Goal: Task Accomplishment & Management: Use online tool/utility

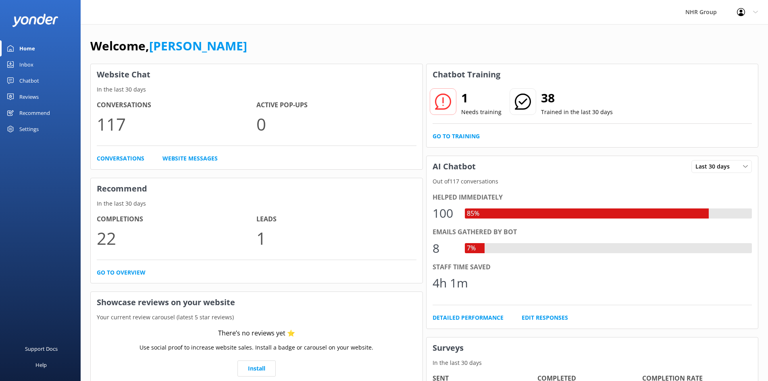
click at [464, 135] on link "Go to Training" at bounding box center [456, 136] width 47 height 9
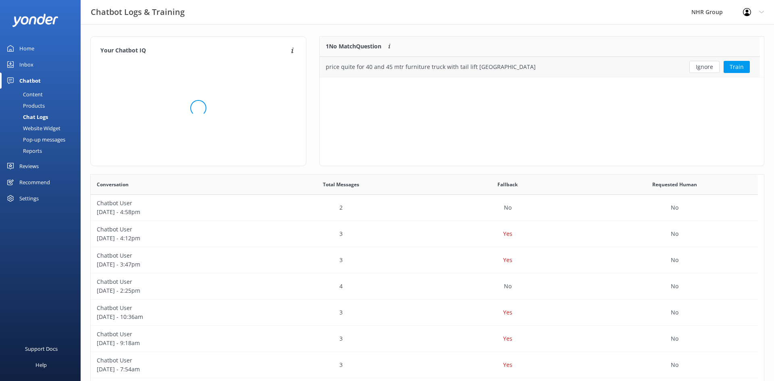
scroll to position [277, 661]
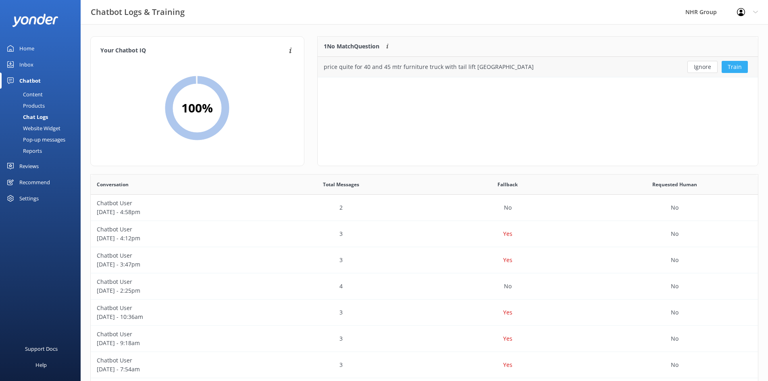
click at [733, 66] on button "Train" at bounding box center [735, 67] width 26 height 12
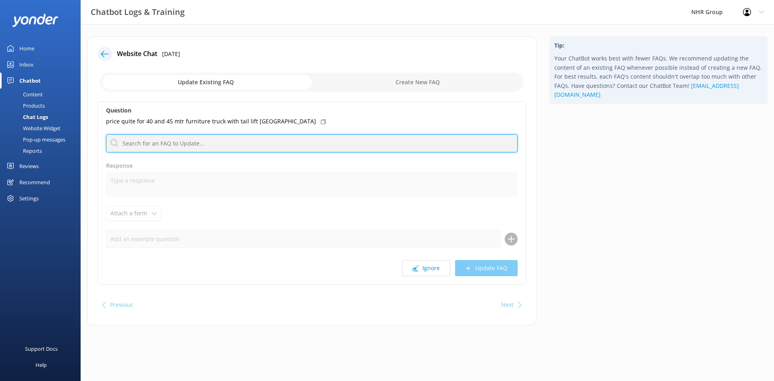
click at [151, 146] on input "text" at bounding box center [312, 143] width 412 height 18
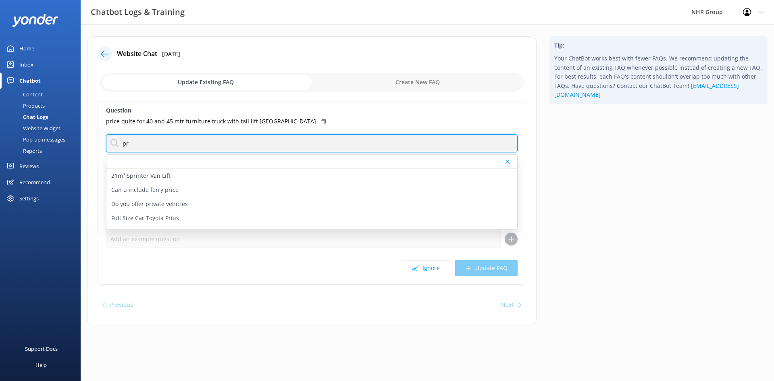
type input "p"
type input "how much"
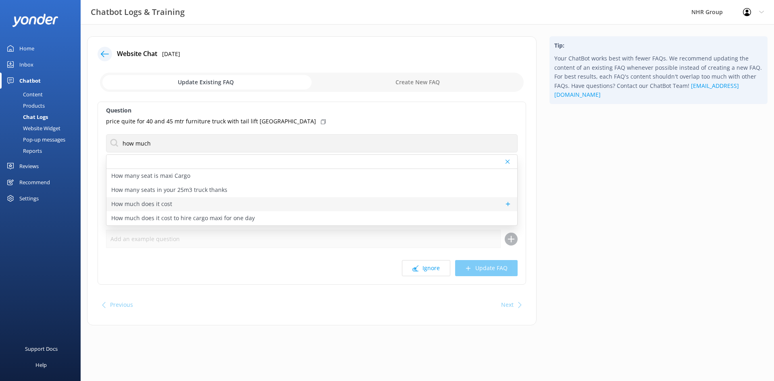
click at [196, 204] on div "How much does it cost" at bounding box center [311, 204] width 411 height 14
type textarea "Prices vary depending on the vehicle type, location, and your specific rental n…"
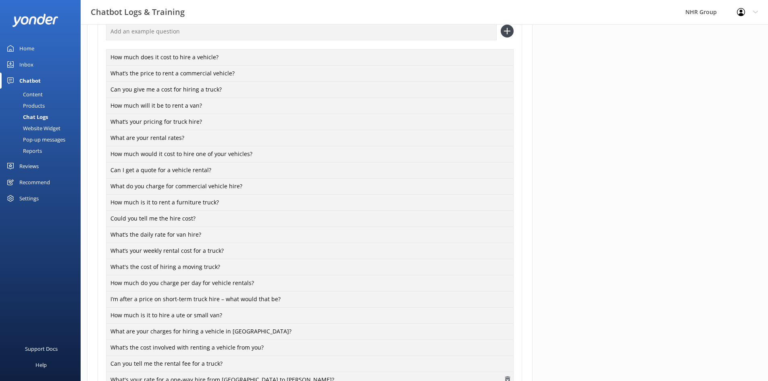
scroll to position [322, 0]
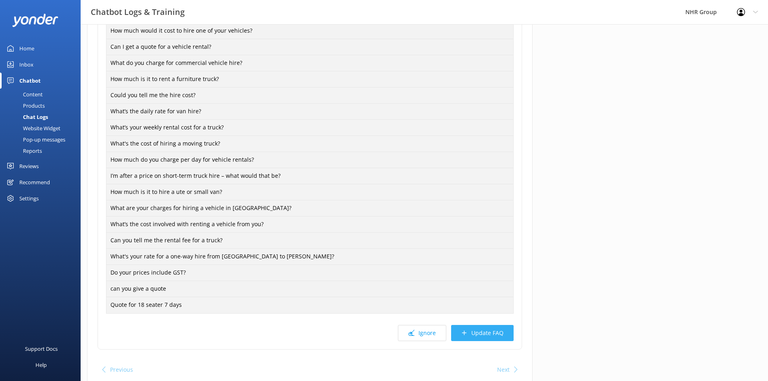
click at [469, 329] on button "Update FAQ" at bounding box center [482, 333] width 62 height 16
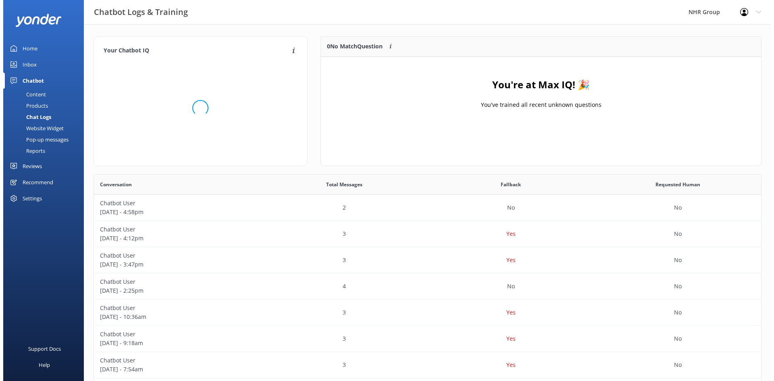
scroll to position [277, 661]
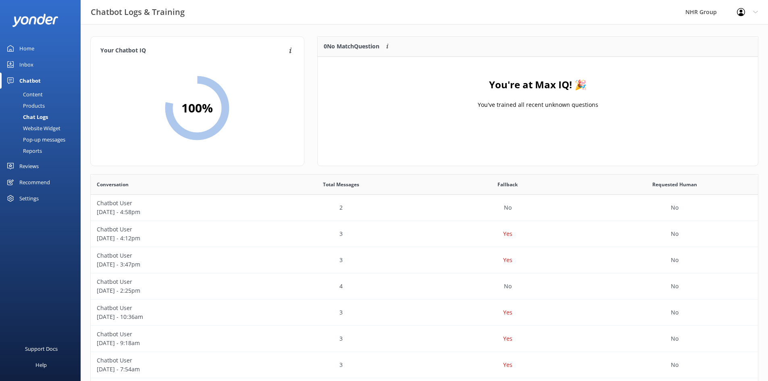
click at [29, 62] on div "Inbox" at bounding box center [26, 64] width 14 height 16
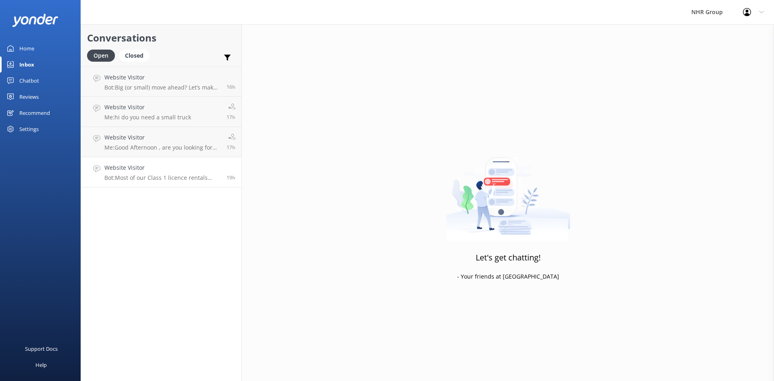
click at [159, 175] on p "Bot: Most of our Class 1 licence rentals come with unlimited kilometres, but th…" at bounding box center [162, 177] width 116 height 7
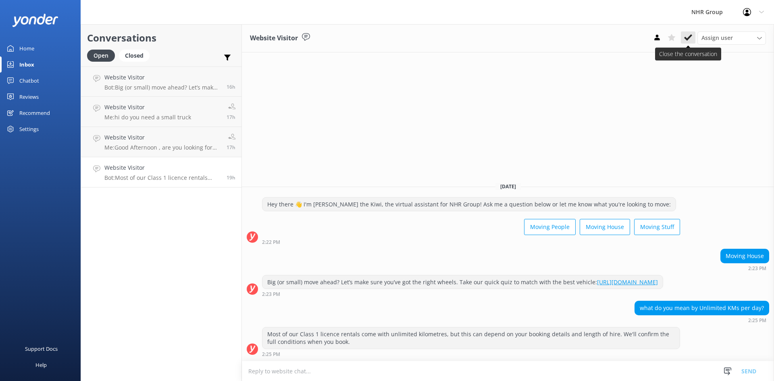
click at [691, 35] on use at bounding box center [688, 37] width 8 height 6
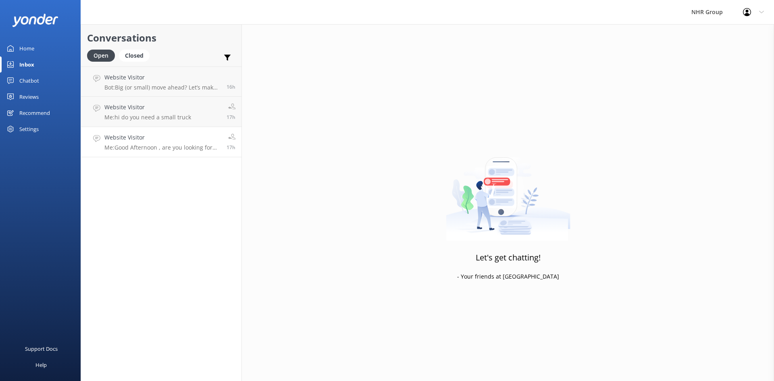
click at [140, 141] on h4 "Website Visitor" at bounding box center [162, 137] width 116 height 9
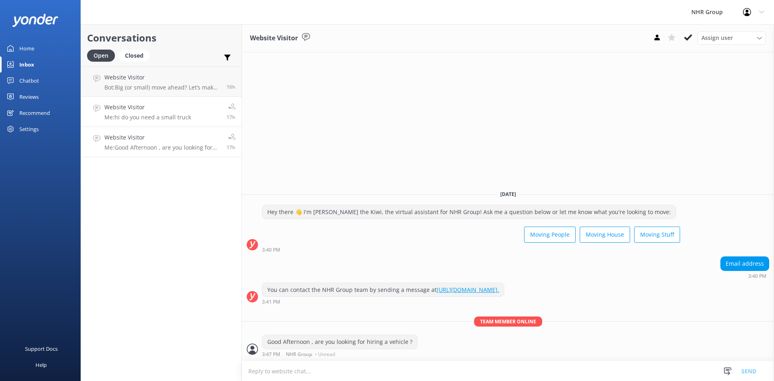
click at [149, 111] on h4 "Website Visitor" at bounding box center [147, 107] width 87 height 9
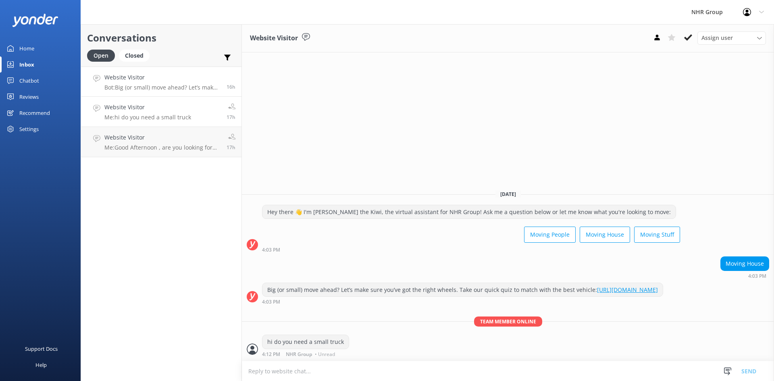
click at [156, 83] on div "Website Visitor Bot: Big (or small) move ahead? Let’s make sure you’ve got the …" at bounding box center [162, 81] width 116 height 17
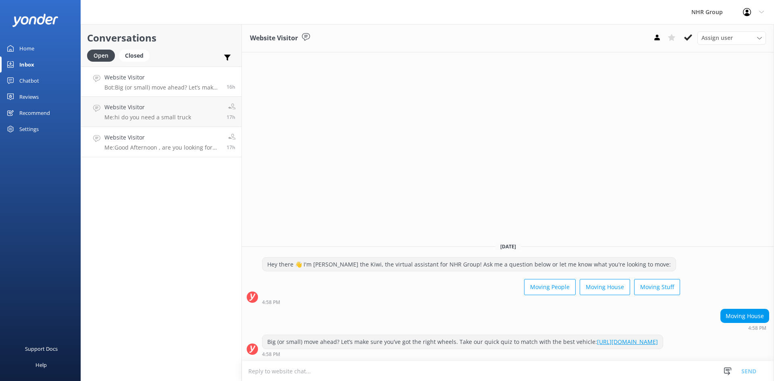
click at [141, 146] on p "Me: Good Afternoon , are you looking for hiring a vehicle ?" at bounding box center [162, 147] width 116 height 7
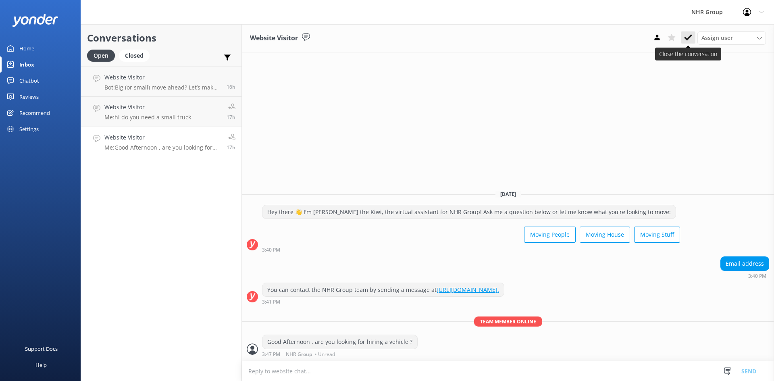
click at [690, 36] on use at bounding box center [688, 37] width 8 height 6
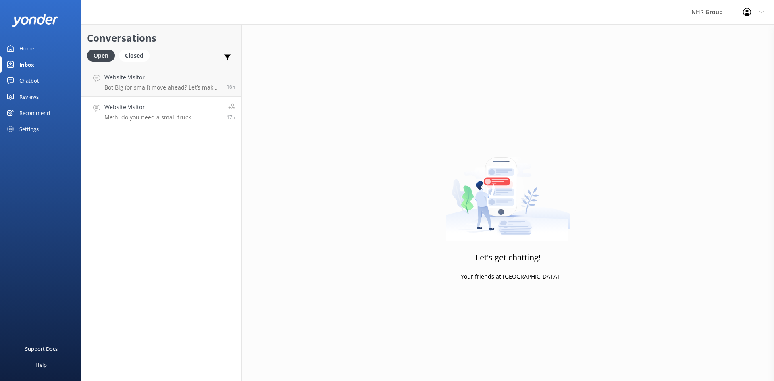
click at [191, 106] on link "Website Visitor Me: hi do you need a small truck 17h" at bounding box center [161, 112] width 160 height 30
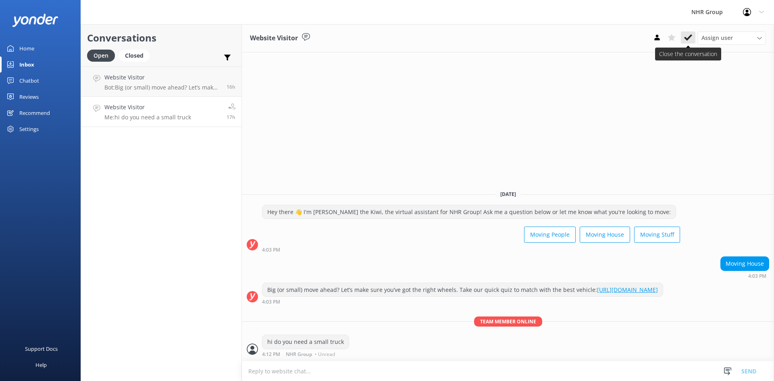
click at [688, 36] on icon at bounding box center [688, 37] width 8 height 8
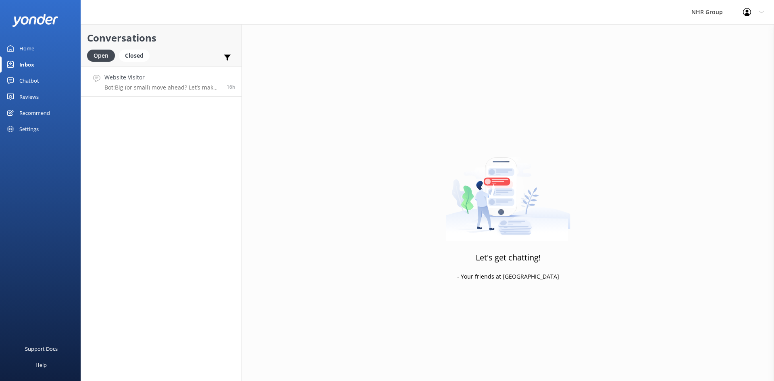
click at [169, 85] on p "Bot: Big (or small) move ahead? Let’s make sure you’ve got the right wheels. Ta…" at bounding box center [162, 87] width 116 height 7
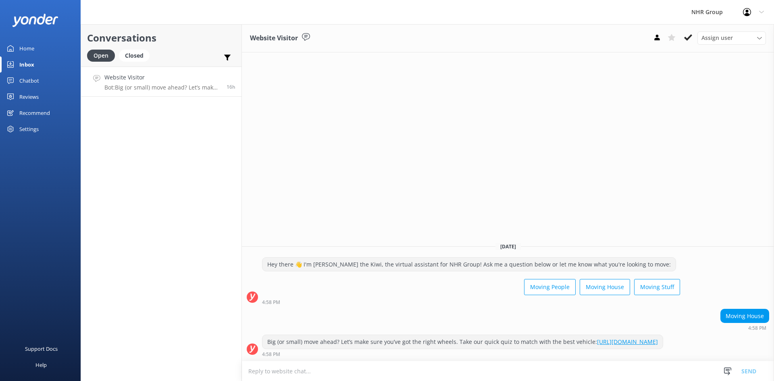
drag, startPoint x: 691, startPoint y: 35, endPoint x: 679, endPoint y: 40, distance: 13.4
click at [691, 35] on icon at bounding box center [688, 37] width 8 height 8
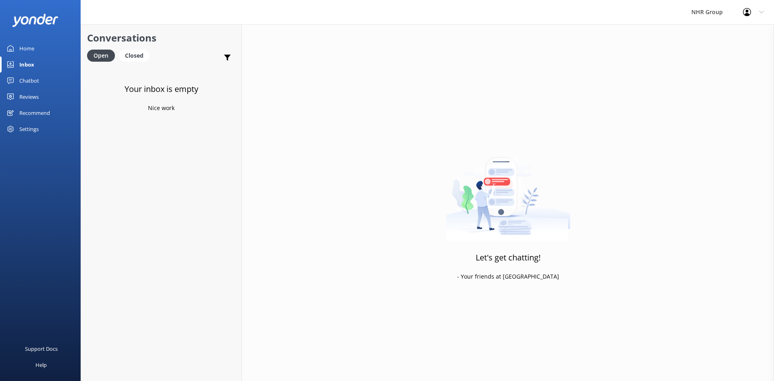
click at [26, 83] on div "Chatbot" at bounding box center [29, 81] width 20 height 16
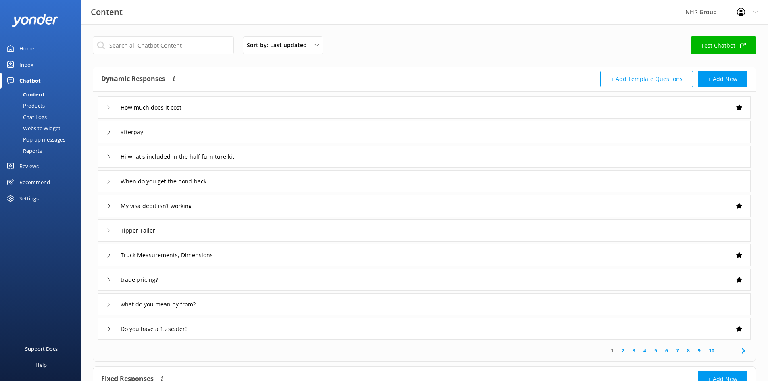
click at [26, 147] on div "Reports" at bounding box center [23, 150] width 37 height 11
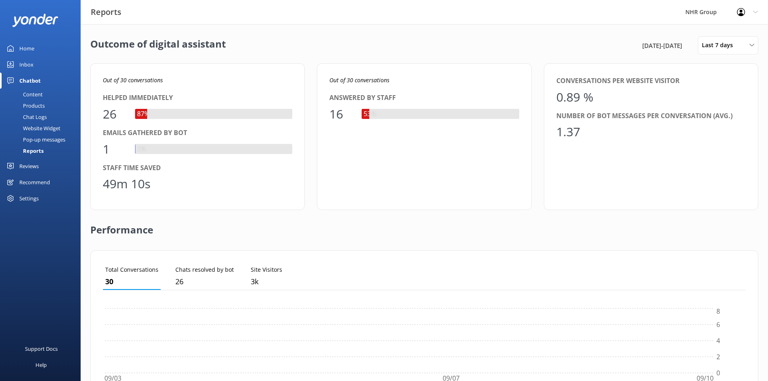
scroll to position [75, 637]
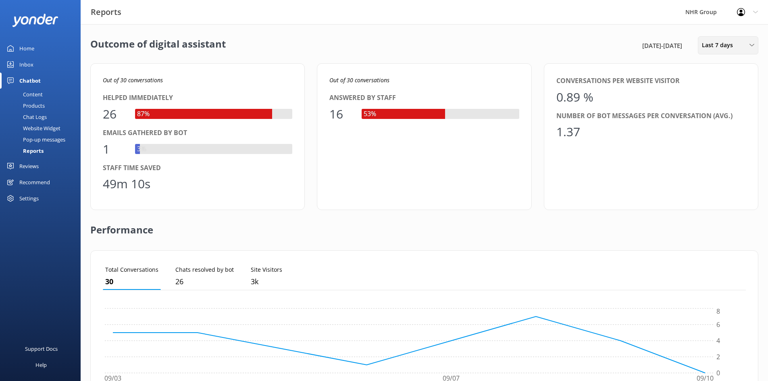
click at [726, 50] on span "Last 7 days" at bounding box center [720, 45] width 36 height 9
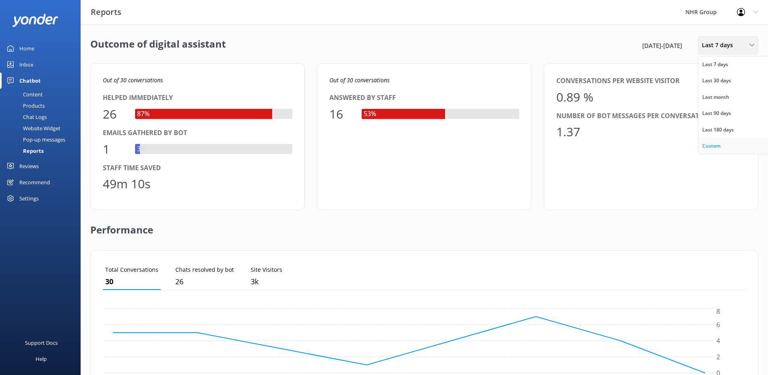
click at [704, 144] on div "Custom" at bounding box center [711, 146] width 18 height 8
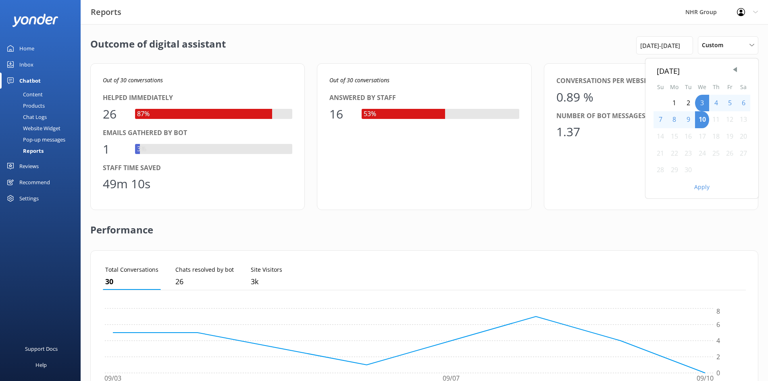
click at [671, 100] on div "1" at bounding box center [674, 103] width 14 height 17
click at [702, 186] on button "Apply" at bounding box center [701, 187] width 15 height 6
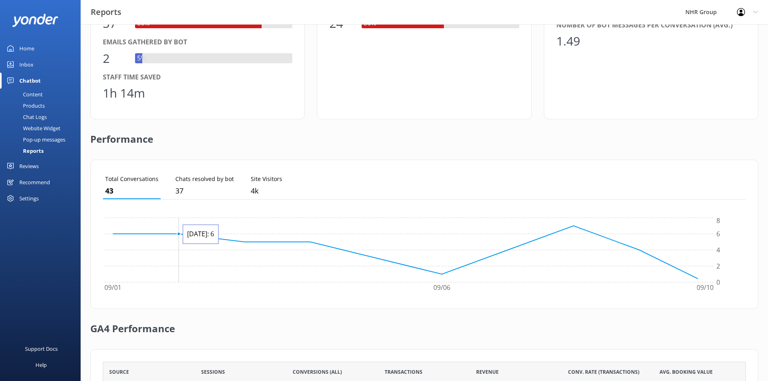
scroll to position [121, 0]
